Goal: Transaction & Acquisition: Subscribe to service/newsletter

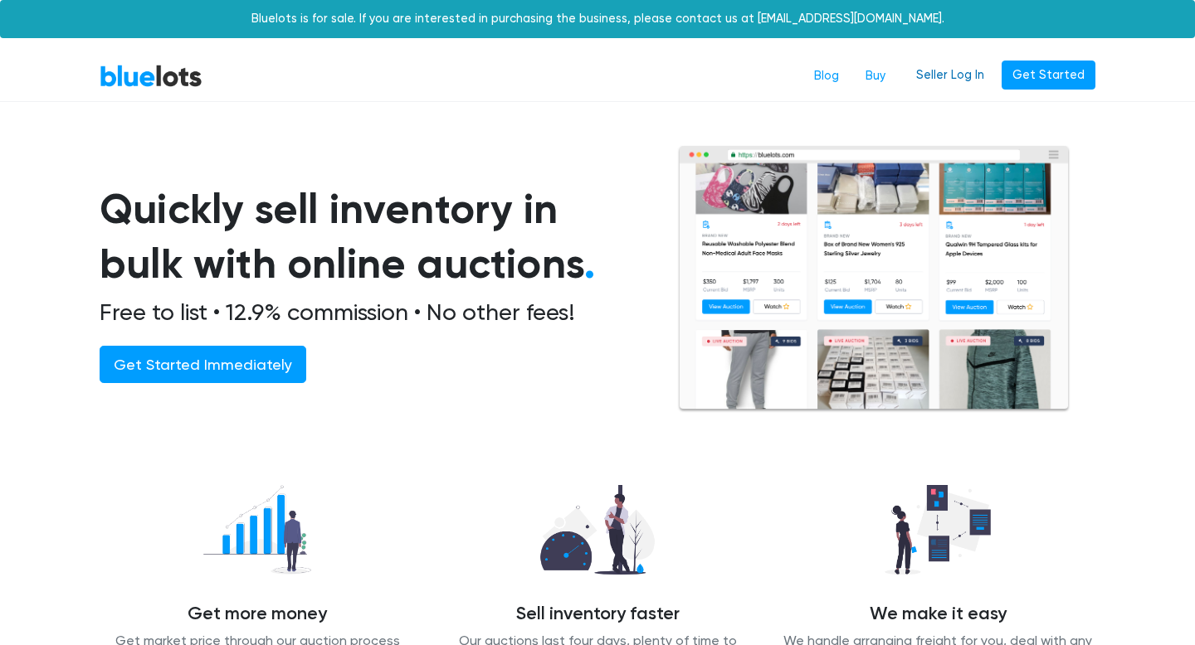
click at [962, 71] on link "Seller Log In" at bounding box center [950, 76] width 90 height 30
click at [218, 353] on link "Get Started Immediately" at bounding box center [203, 364] width 207 height 37
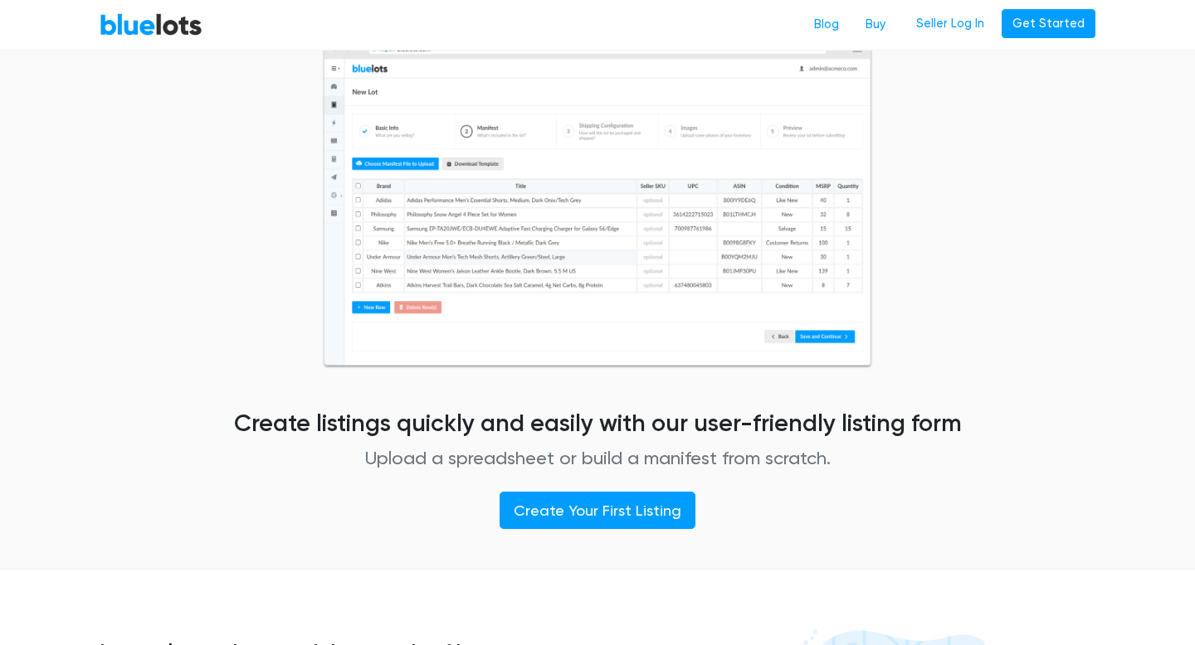
scroll to position [1176, 0]
